Goal: Transaction & Acquisition: Purchase product/service

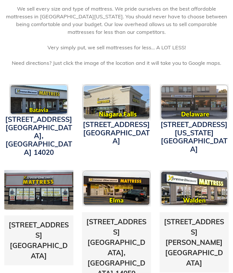
scroll to position [155, 0]
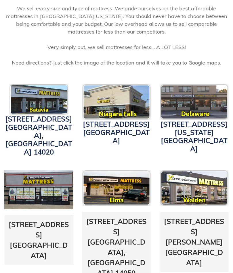
click at [115, 184] on img at bounding box center [116, 188] width 69 height 36
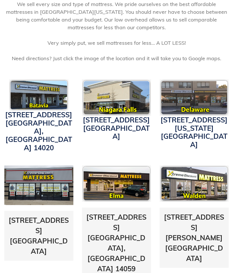
click at [110, 217] on link "3211 Transit Road Elma, NY 14059" at bounding box center [116, 243] width 60 height 60
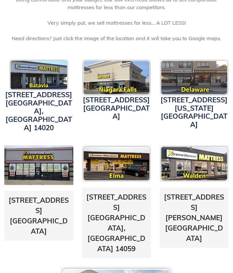
scroll to position [180, 0]
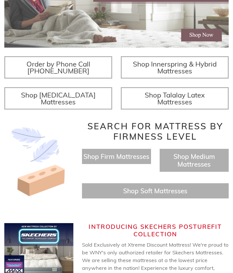
click at [112, 161] on span "Shop Firm Mattresses" at bounding box center [116, 157] width 66 height 8
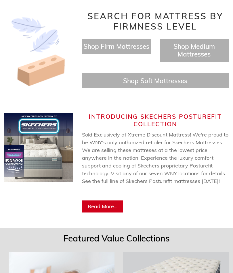
scroll to position [265, 0]
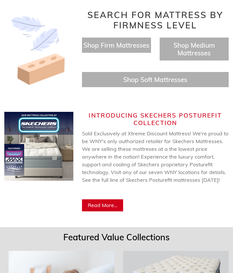
click at [98, 209] on span "Read More..." at bounding box center [103, 205] width 30 height 7
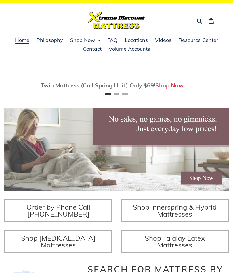
scroll to position [0, 0]
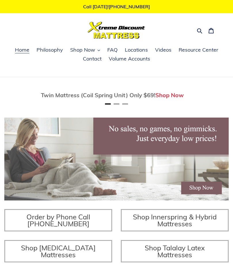
click at [84, 51] on span "Shop Now" at bounding box center [82, 50] width 25 height 7
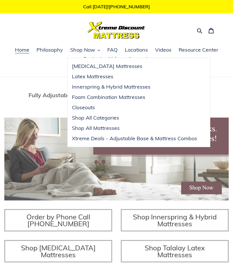
scroll to position [0, 224]
click at [80, 139] on span "Xtreme Deals - Adjustable Base & Mattress Combos" at bounding box center [134, 138] width 125 height 7
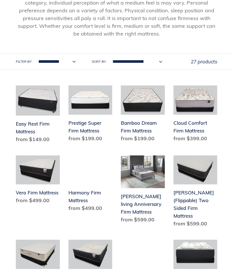
scroll to position [132, 0]
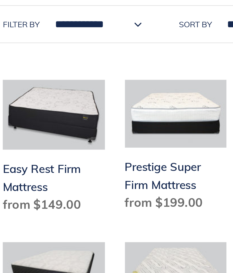
click at [16, 80] on link "Easy Rest Firm Mattress" at bounding box center [38, 110] width 44 height 60
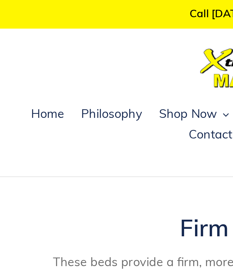
scroll to position [0, 0]
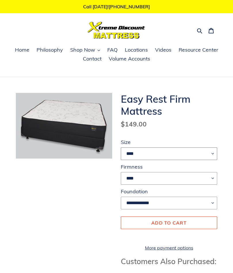
click at [212, 152] on select "**** ******* **** ***** ****" at bounding box center [169, 154] width 96 height 13
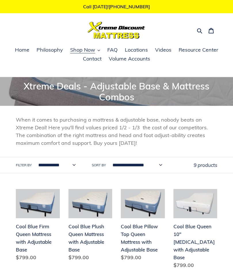
click at [23, 51] on span "Home" at bounding box center [22, 50] width 14 height 7
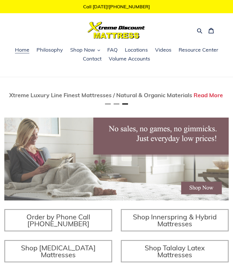
scroll to position [0, 448]
click at [111, 50] on span "FAQ" at bounding box center [112, 50] width 10 height 7
